Goal: Task Accomplishment & Management: Use online tool/utility

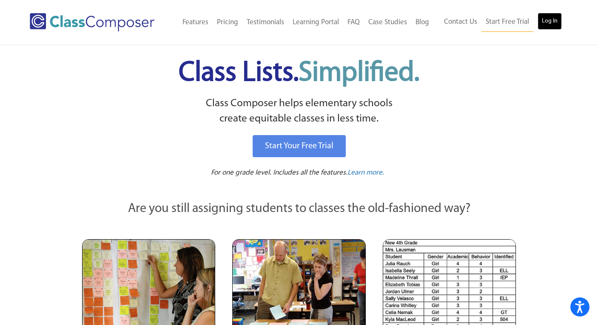
click at [550, 23] on link "Log In" at bounding box center [549, 21] width 24 height 17
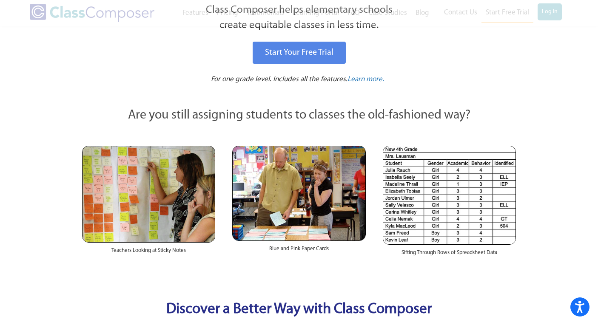
scroll to position [269, 0]
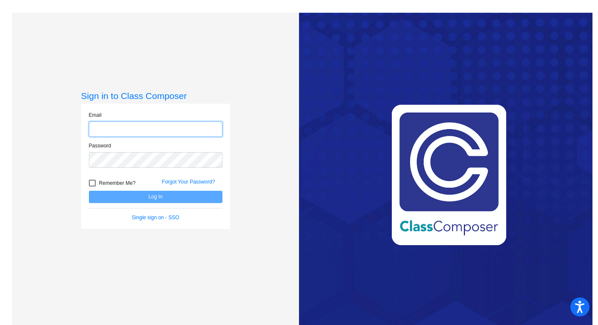
type input "[PERSON_NAME][EMAIL_ADDRESS][PERSON_NAME][DOMAIN_NAME]"
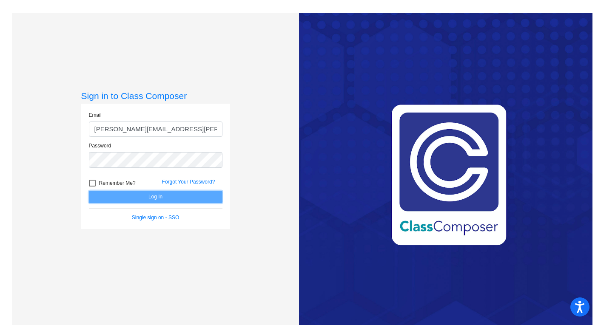
click at [150, 202] on button "Log In" at bounding box center [155, 197] width 133 height 12
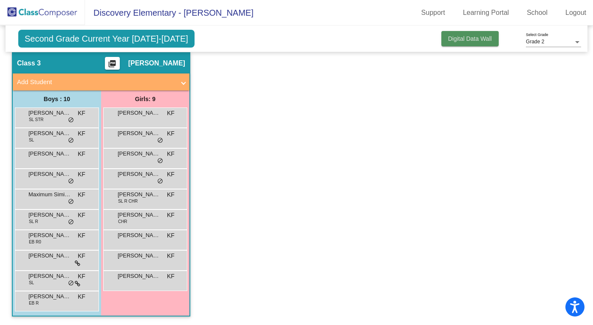
click at [464, 41] on span "Digital Data Wall" at bounding box center [470, 38] width 44 height 7
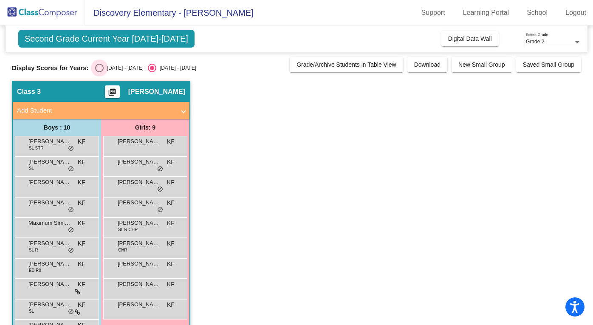
click at [123, 68] on div "[DATE] - [DATE]" at bounding box center [124, 68] width 40 height 8
click at [99, 72] on input "[DATE] - [DATE]" at bounding box center [99, 72] width 0 height 0
radio input "true"
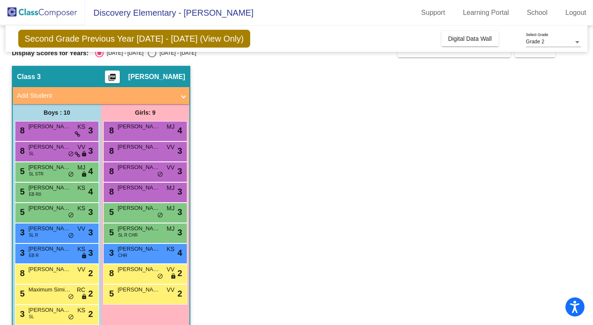
scroll to position [28, 0]
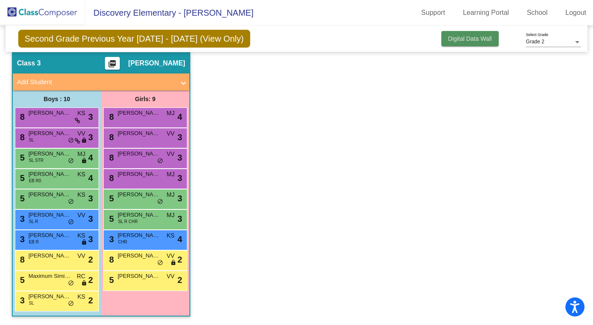
click at [475, 38] on span "Digital Data Wall" at bounding box center [470, 38] width 44 height 7
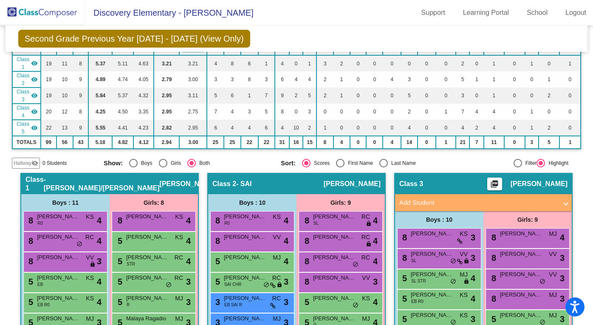
scroll to position [66, 0]
